Goal: Communication & Community: Answer question/provide support

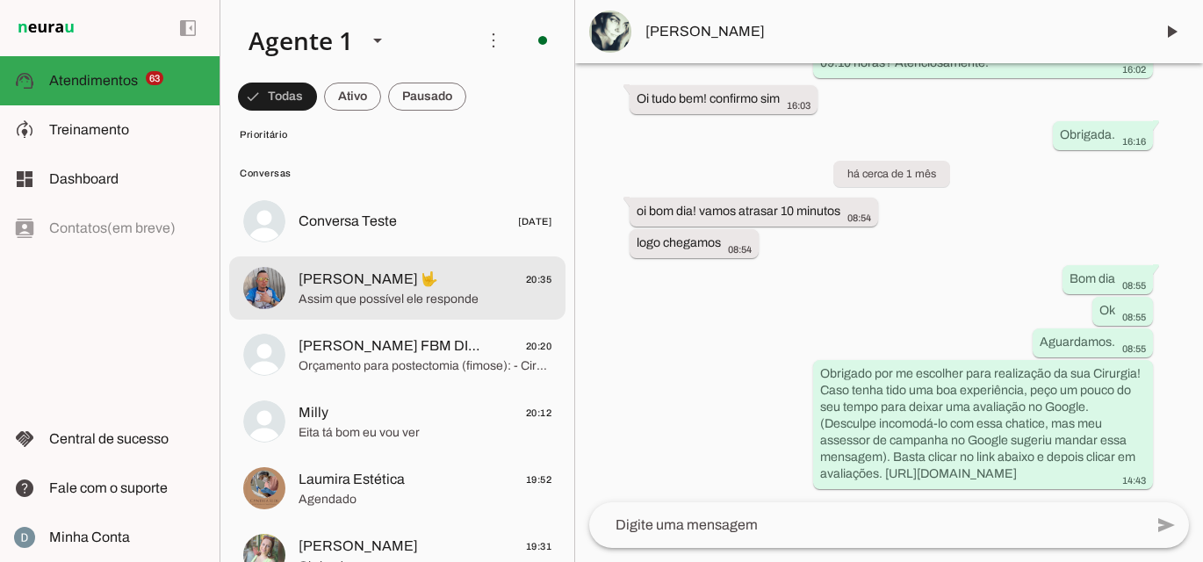
scroll to position [5305, 0]
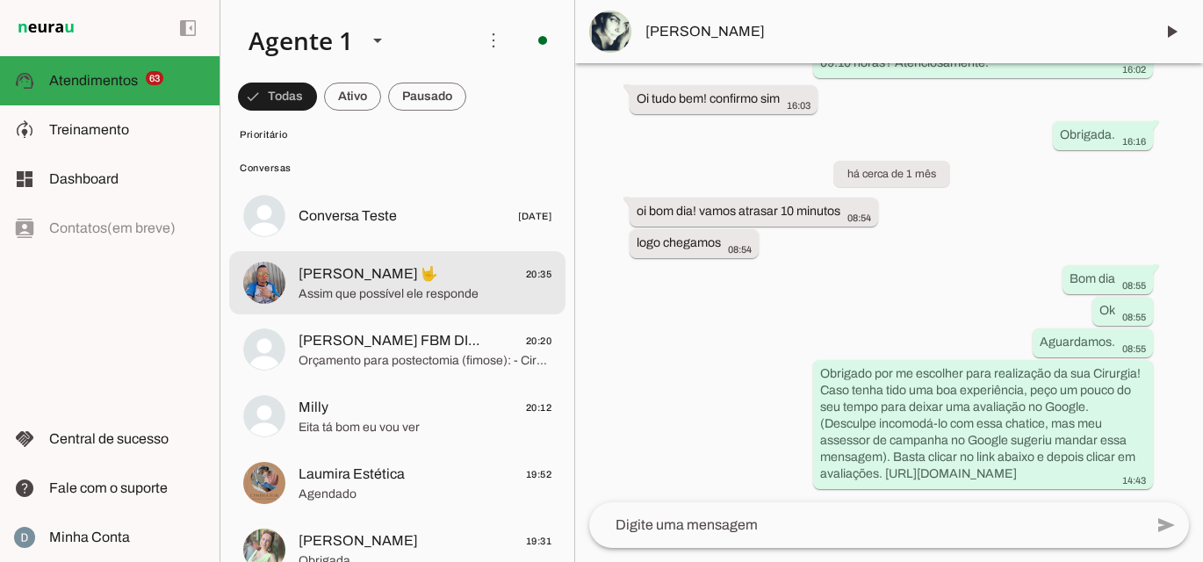
click at [344, 276] on span "[PERSON_NAME] 🤟" at bounding box center [369, 273] width 140 height 21
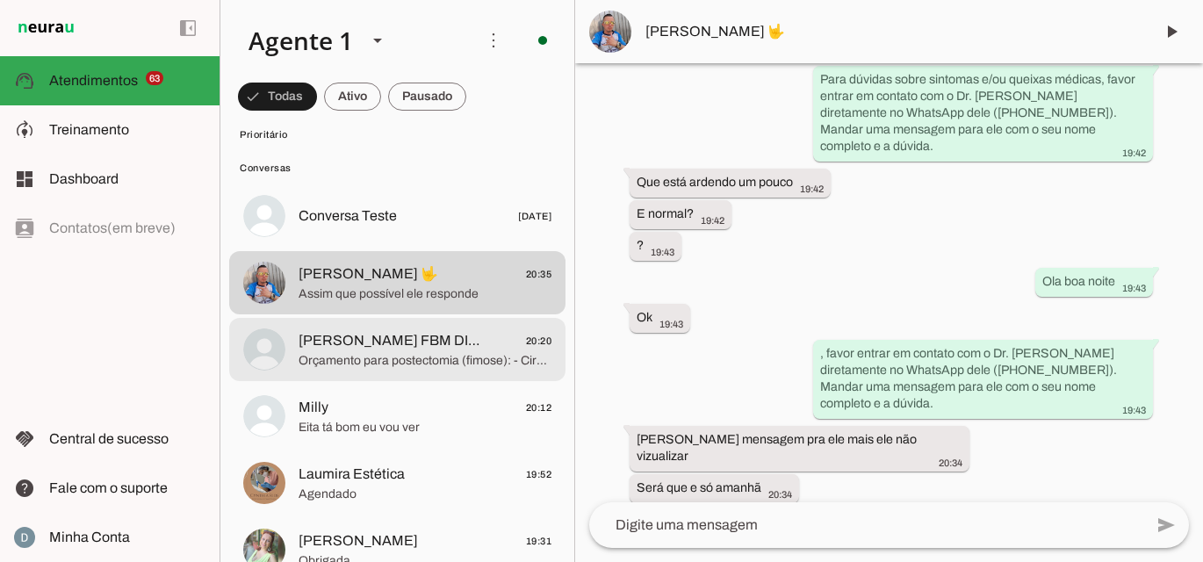
click at [328, 349] on span "[PERSON_NAME] FBM DISTRIBUIDORA" at bounding box center [390, 340] width 182 height 21
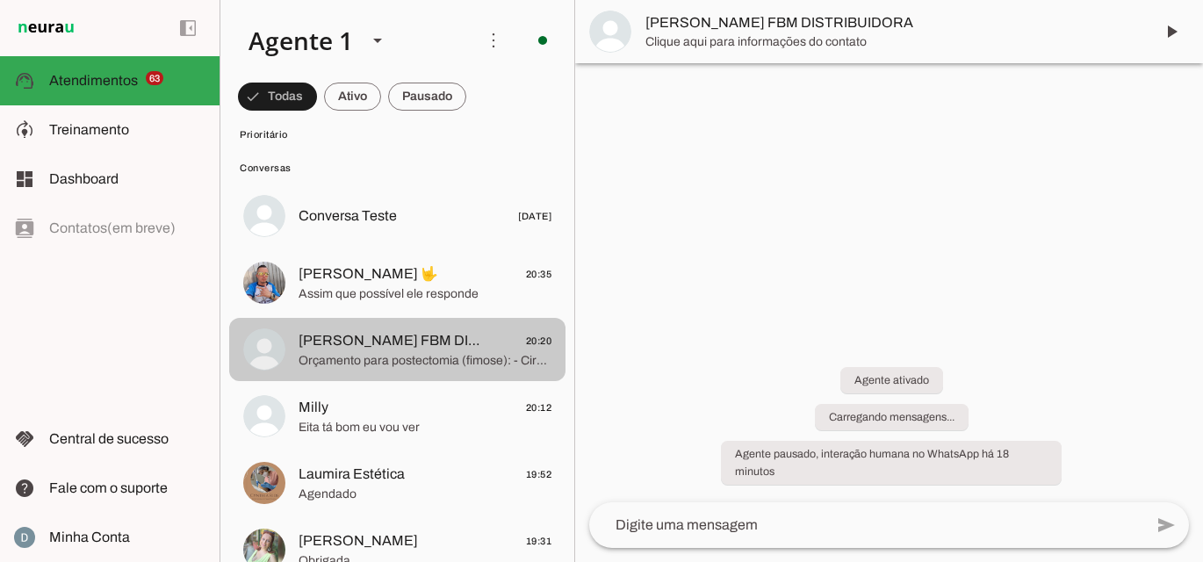
scroll to position [209, 0]
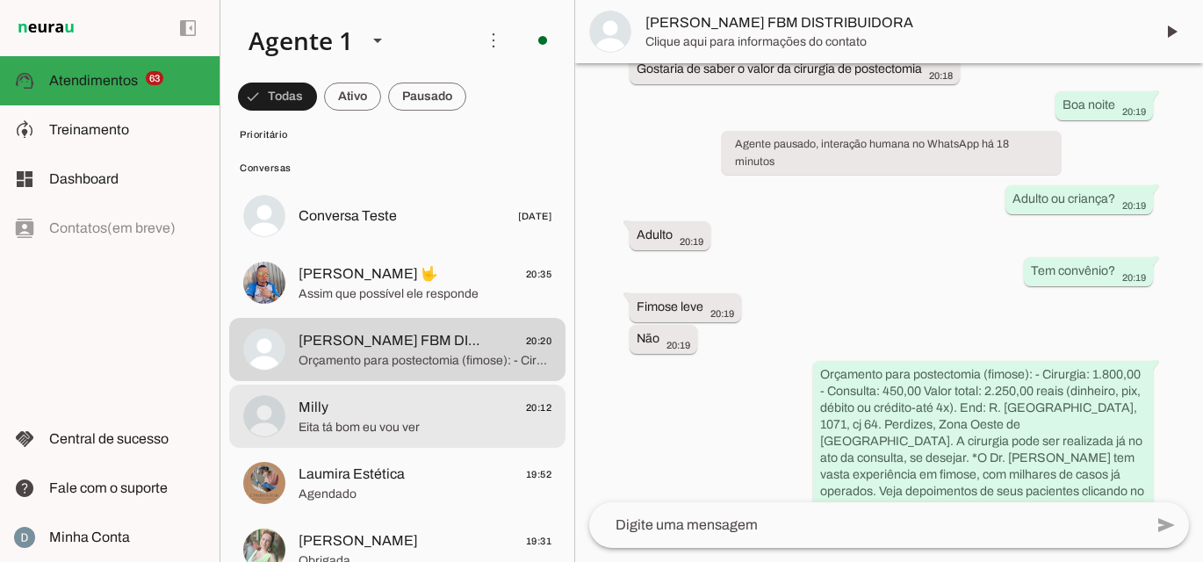
click at [300, 415] on span "Milly" at bounding box center [314, 407] width 30 height 21
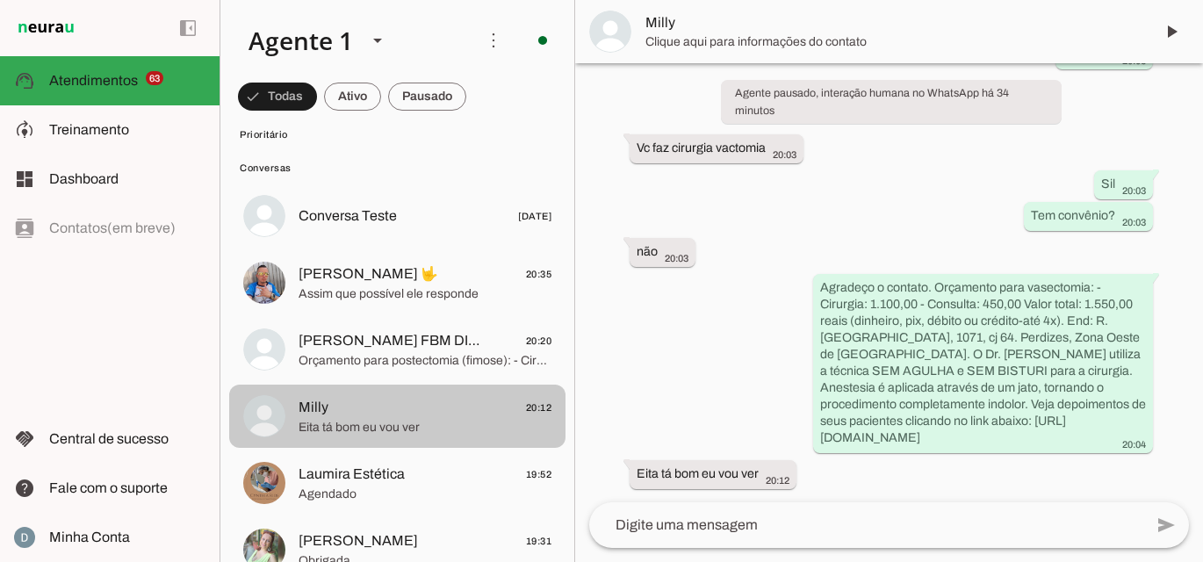
scroll to position [140, 0]
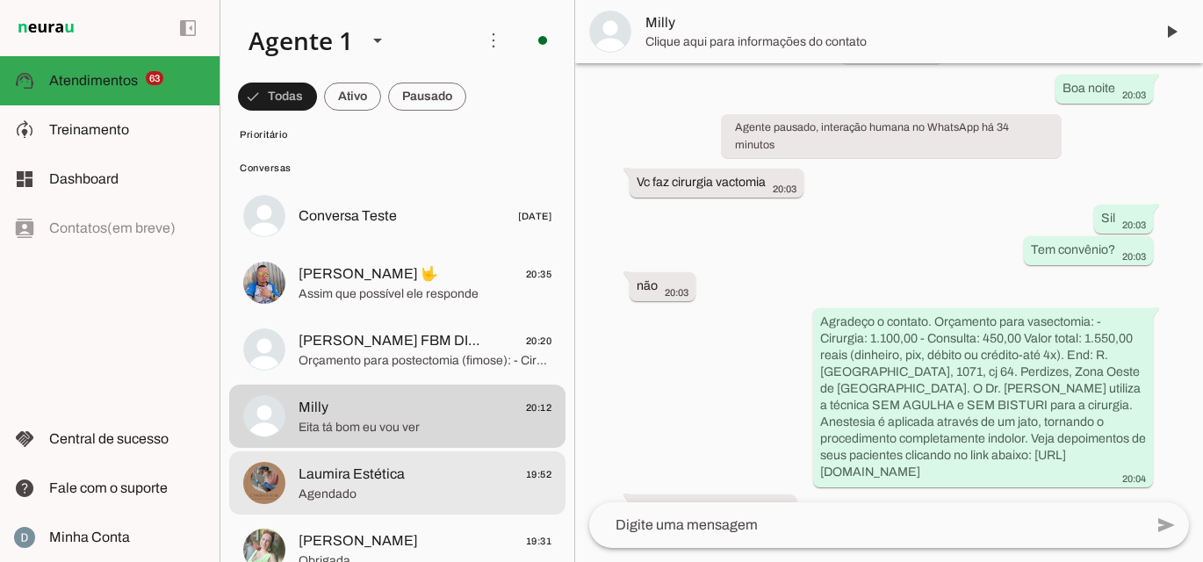
click at [306, 478] on span "Laumira Estética" at bounding box center [352, 474] width 106 height 21
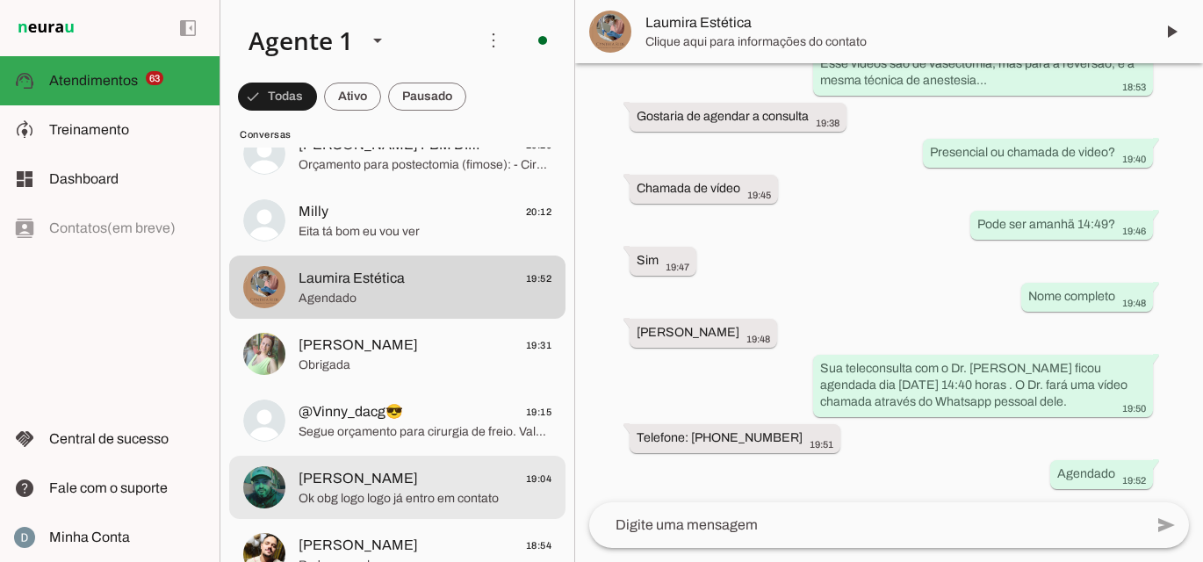
scroll to position [5501, 0]
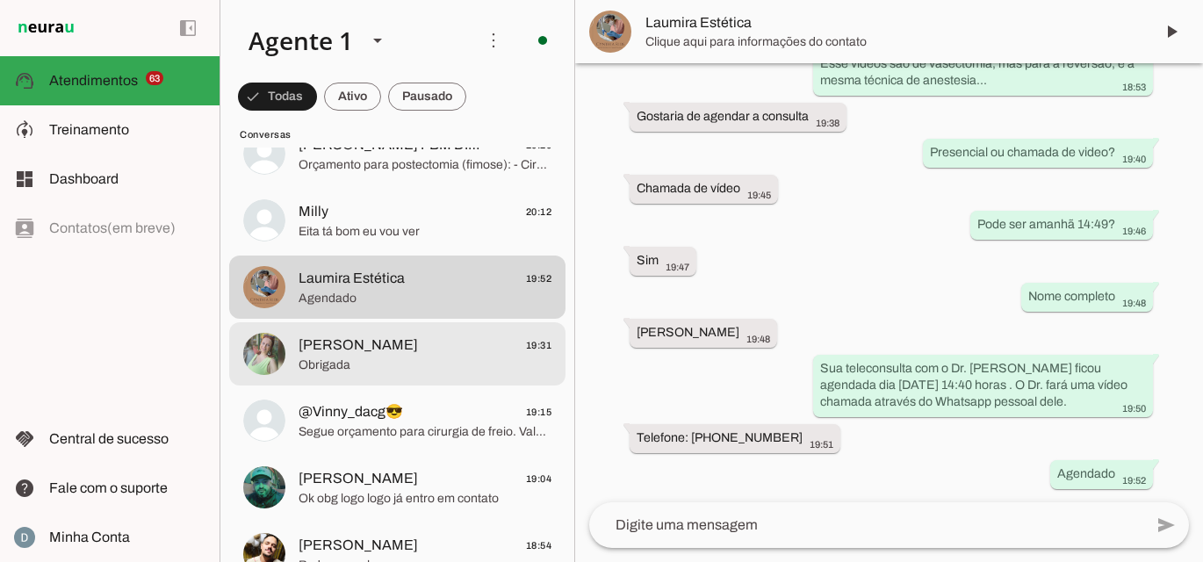
click at [354, 342] on span "[PERSON_NAME]" at bounding box center [358, 345] width 119 height 21
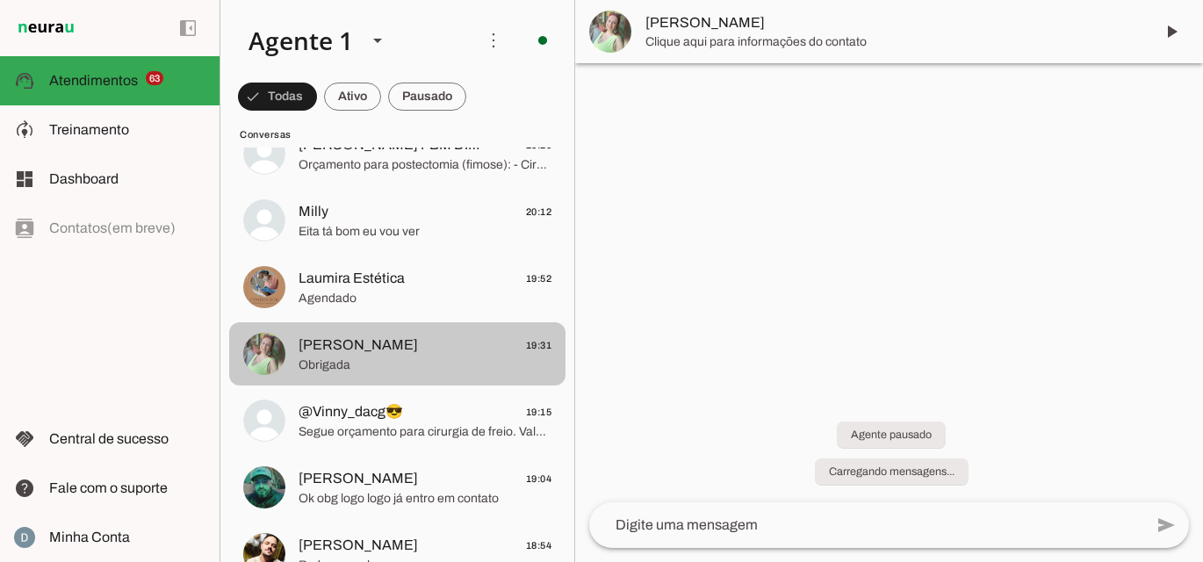
scroll to position [3005, 0]
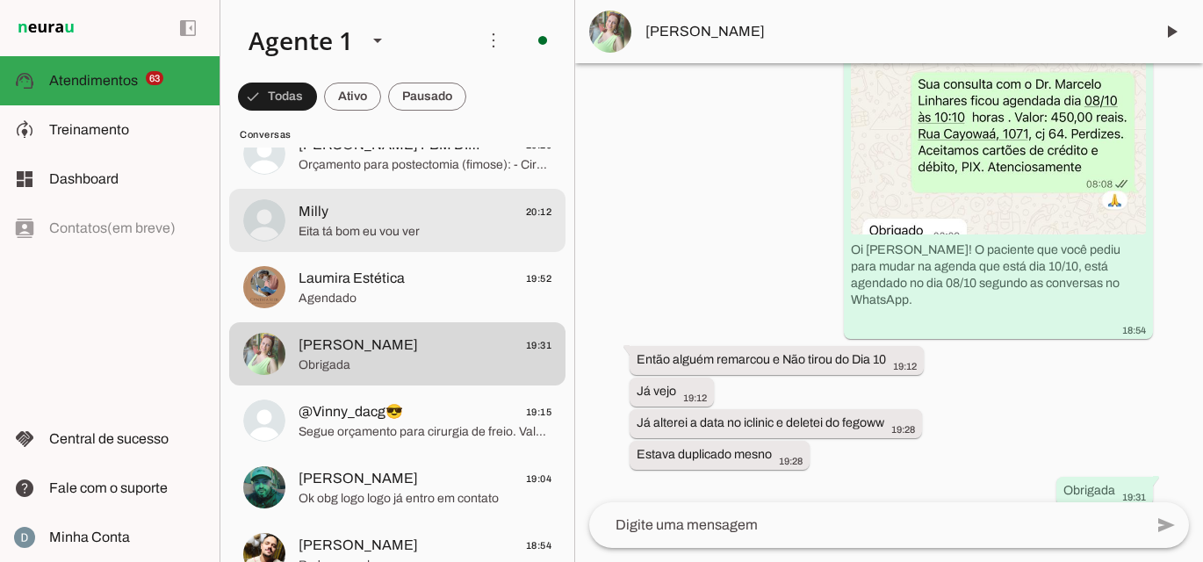
click at [385, 237] on span "Eita tá bom eu vou ver" at bounding box center [425, 232] width 253 height 18
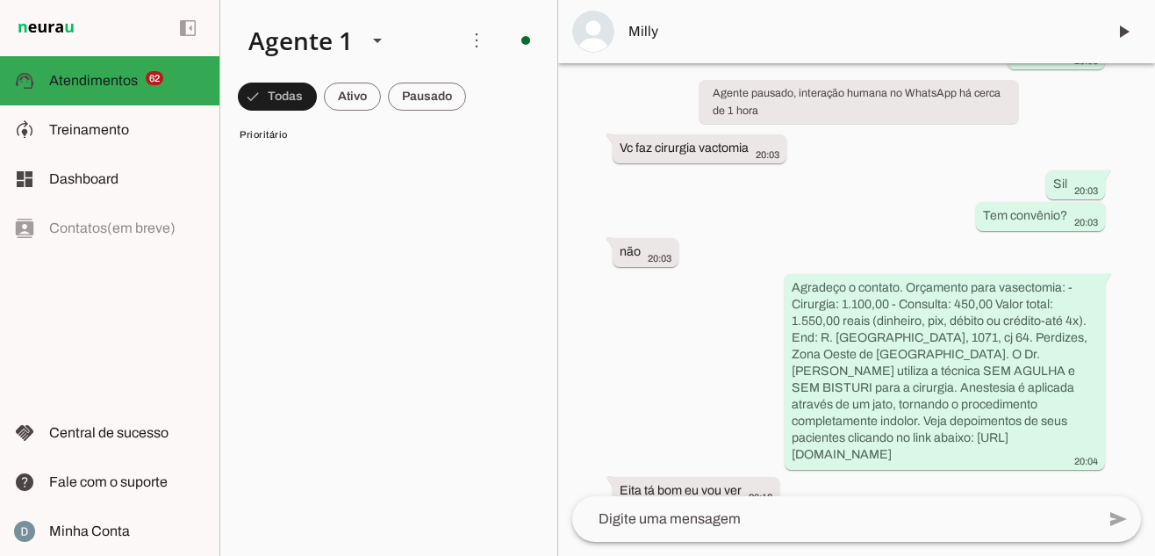
scroll to position [77, 0]
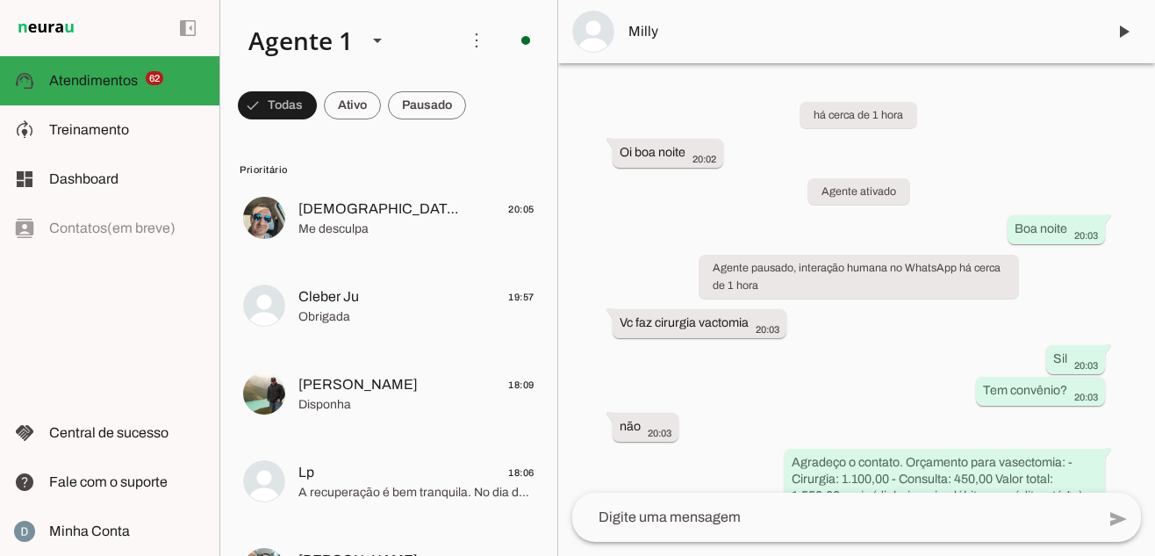
scroll to position [181, 0]
